Goal: Information Seeking & Learning: Learn about a topic

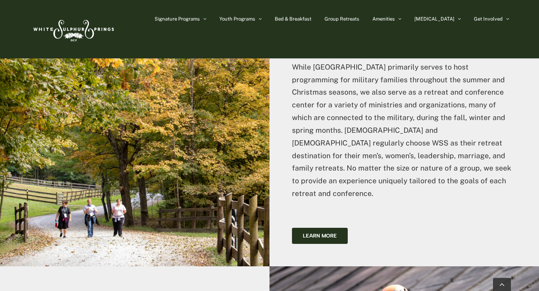
scroll to position [1677, 0]
click at [317, 232] on span "Learn more" at bounding box center [320, 235] width 34 height 6
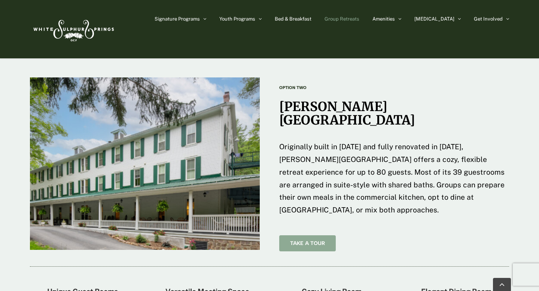
scroll to position [1161, 0]
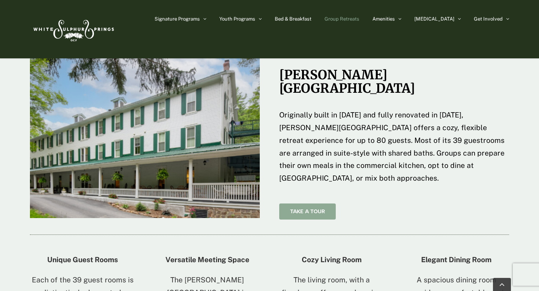
click at [302, 208] on span "Take A Tour" at bounding box center [307, 211] width 35 height 6
